Goal: Navigation & Orientation: Understand site structure

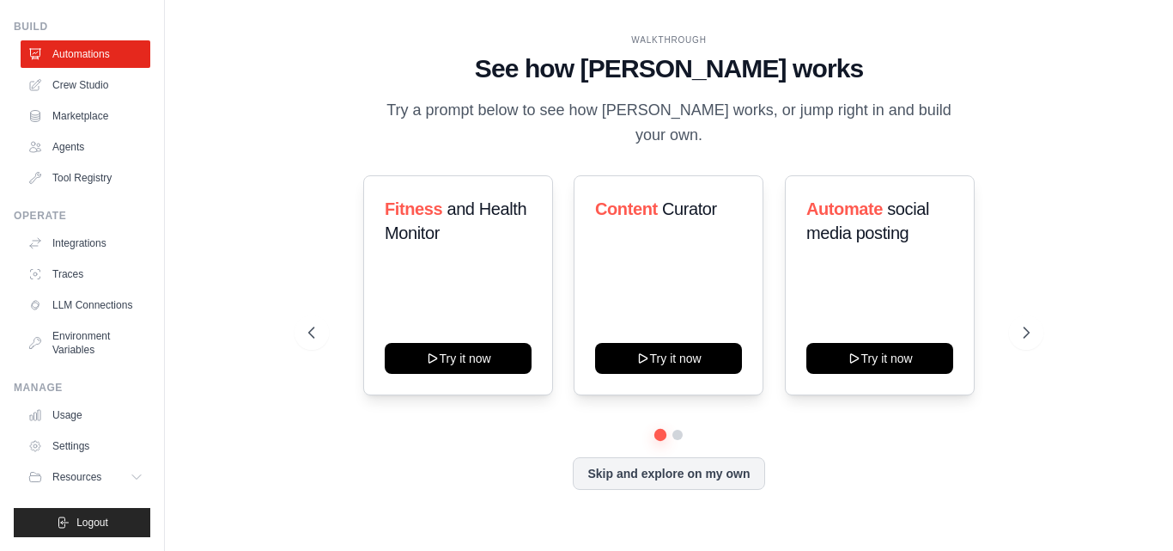
scroll to position [66, 0]
click at [95, 479] on span "Resources" at bounding box center [78, 477] width 49 height 14
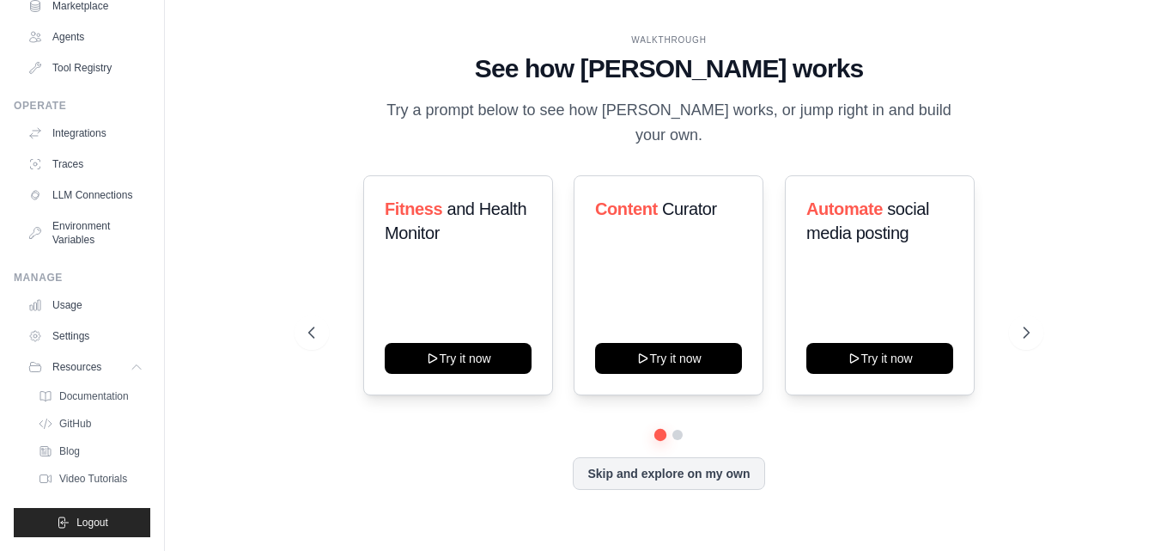
scroll to position [0, 0]
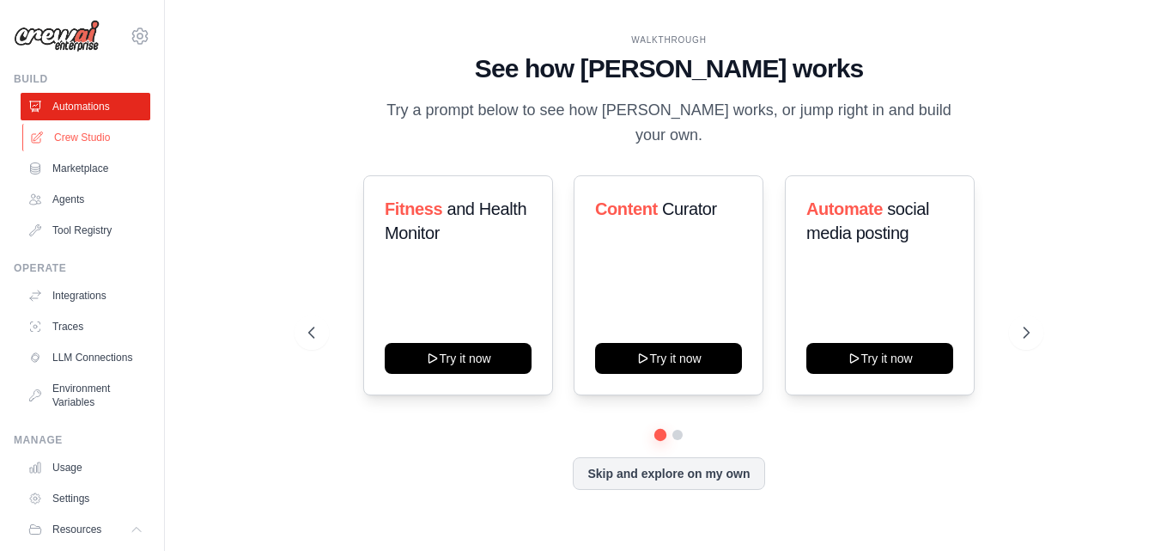
click at [88, 137] on link "Crew Studio" at bounding box center [87, 137] width 130 height 27
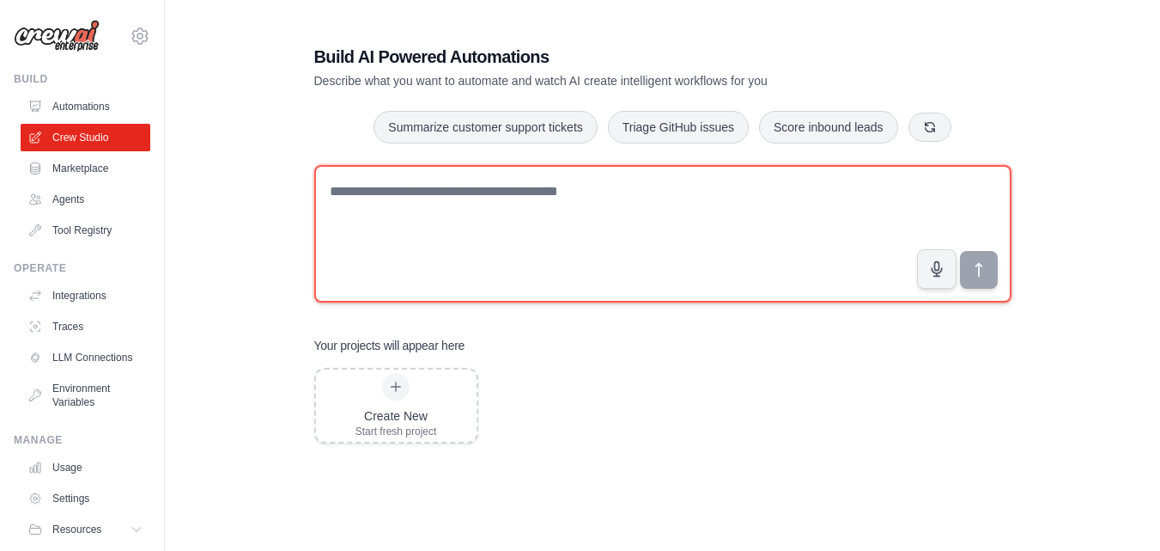
click at [765, 221] on textarea at bounding box center [662, 233] width 697 height 137
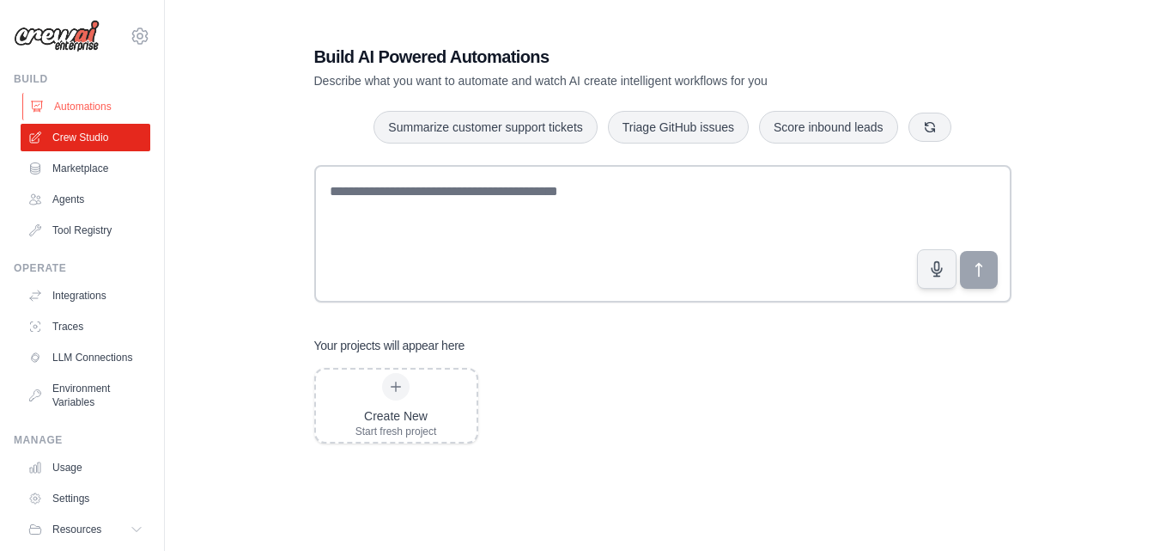
click at [94, 116] on link "Automations" at bounding box center [87, 106] width 130 height 27
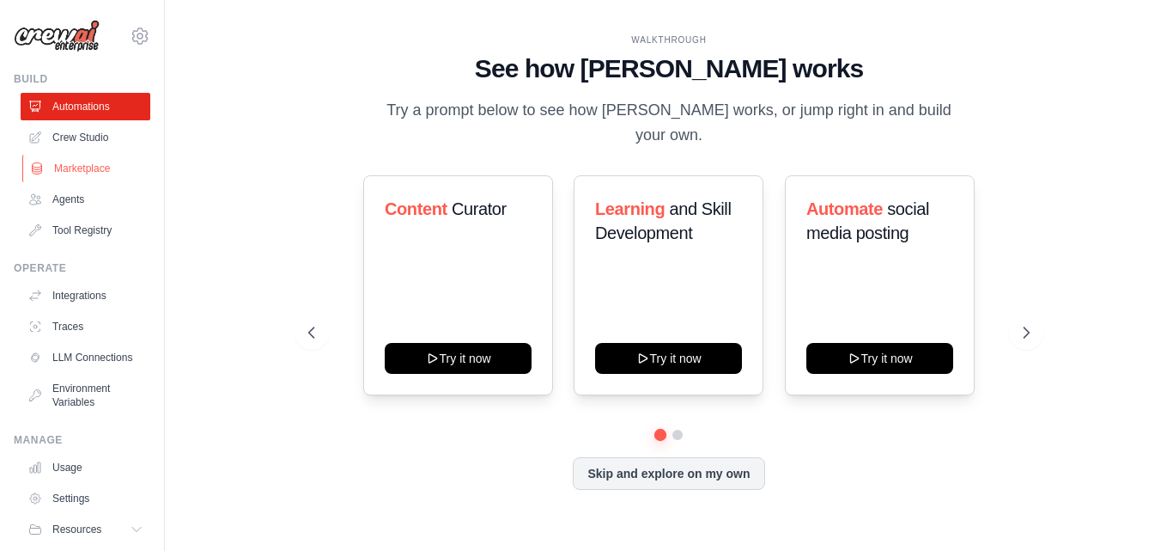
click at [89, 156] on link "Marketplace" at bounding box center [87, 168] width 130 height 27
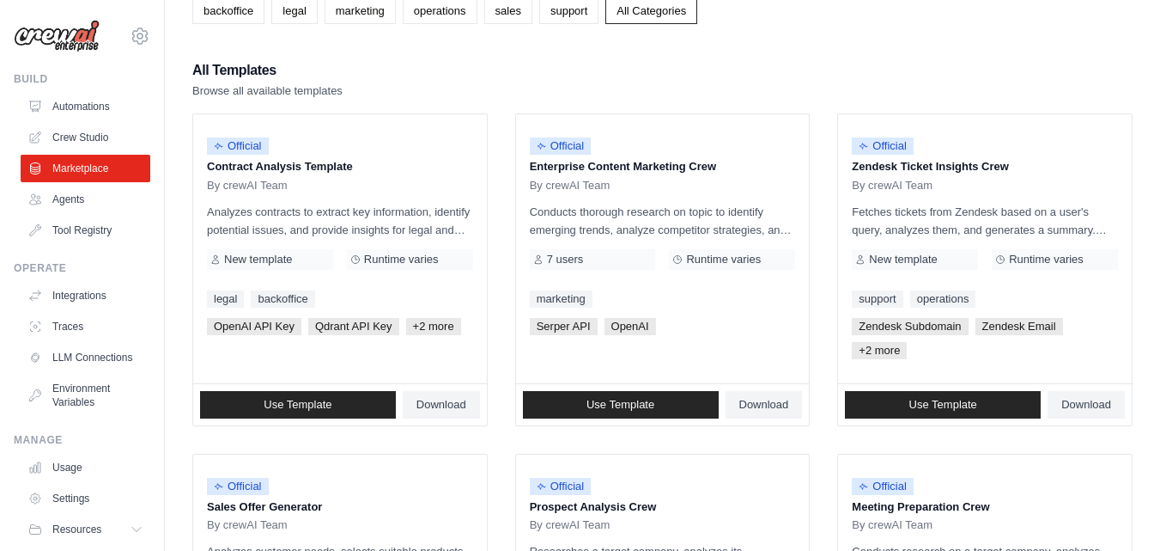
scroll to position [119, 0]
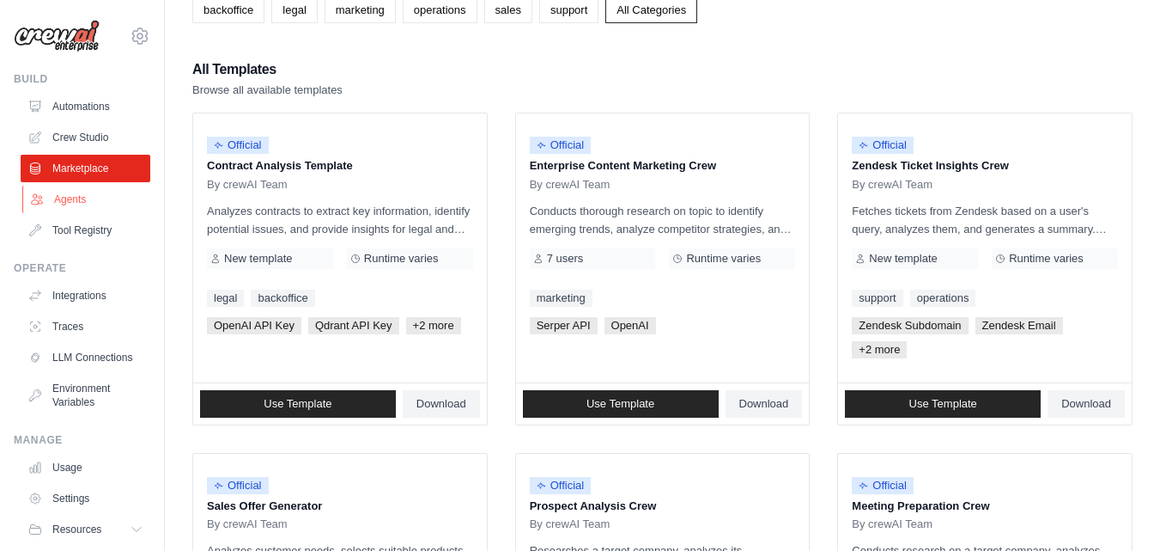
click at [92, 205] on link "Agents" at bounding box center [87, 199] width 130 height 27
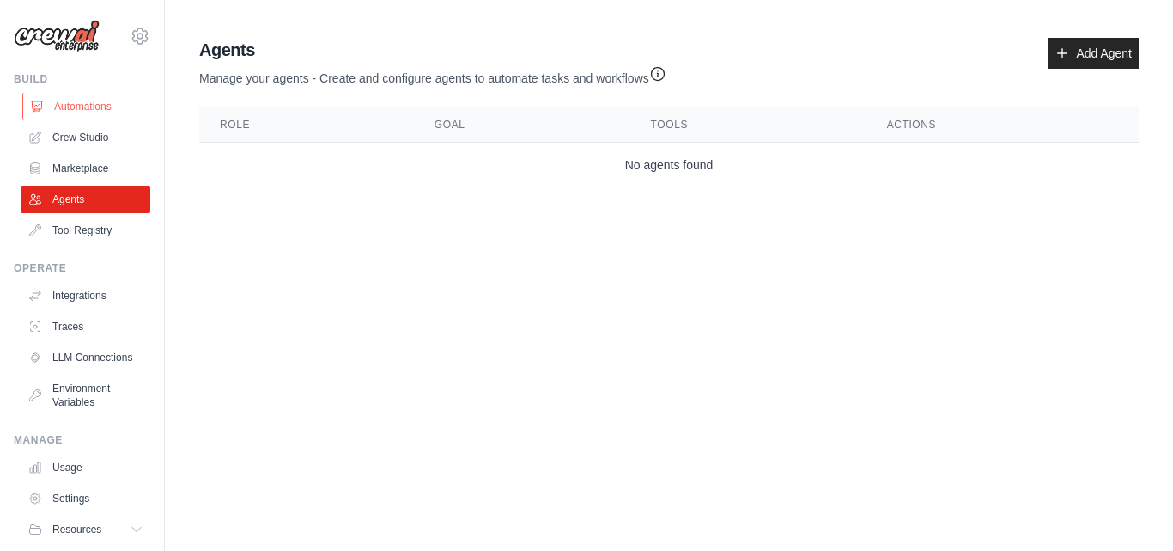
click at [92, 104] on link "Automations" at bounding box center [87, 106] width 130 height 27
